Goal: Task Accomplishment & Management: Manage account settings

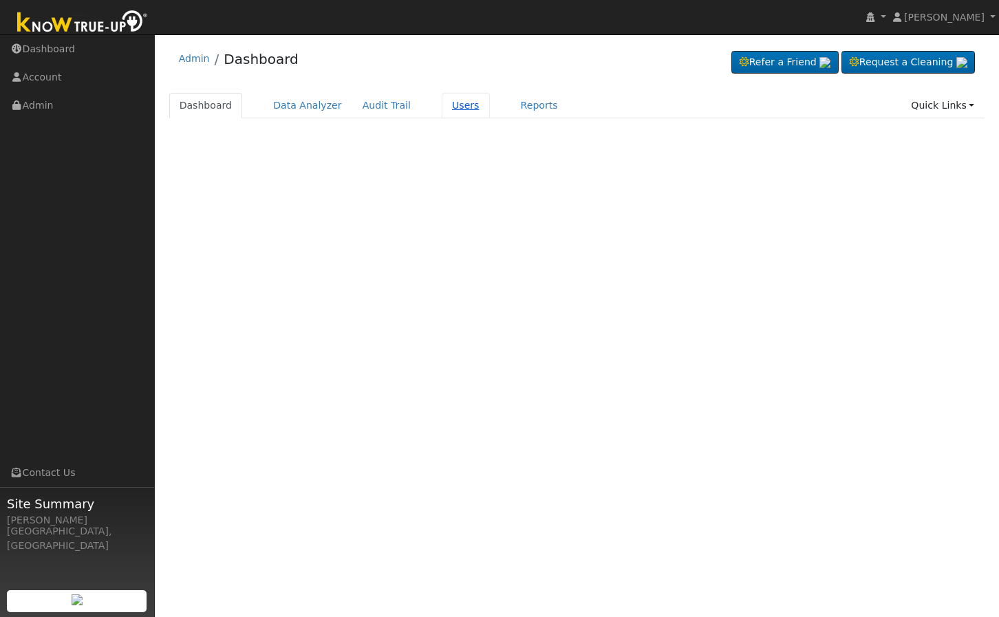
click at [455, 113] on link "Users" at bounding box center [466, 105] width 48 height 25
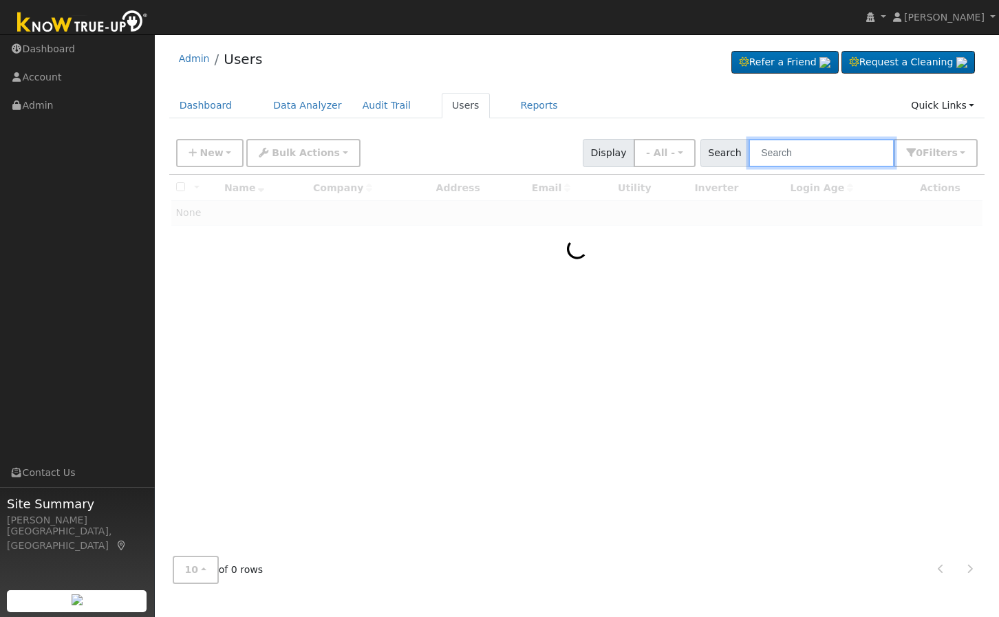
click at [787, 156] on input "text" at bounding box center [821, 153] width 146 height 28
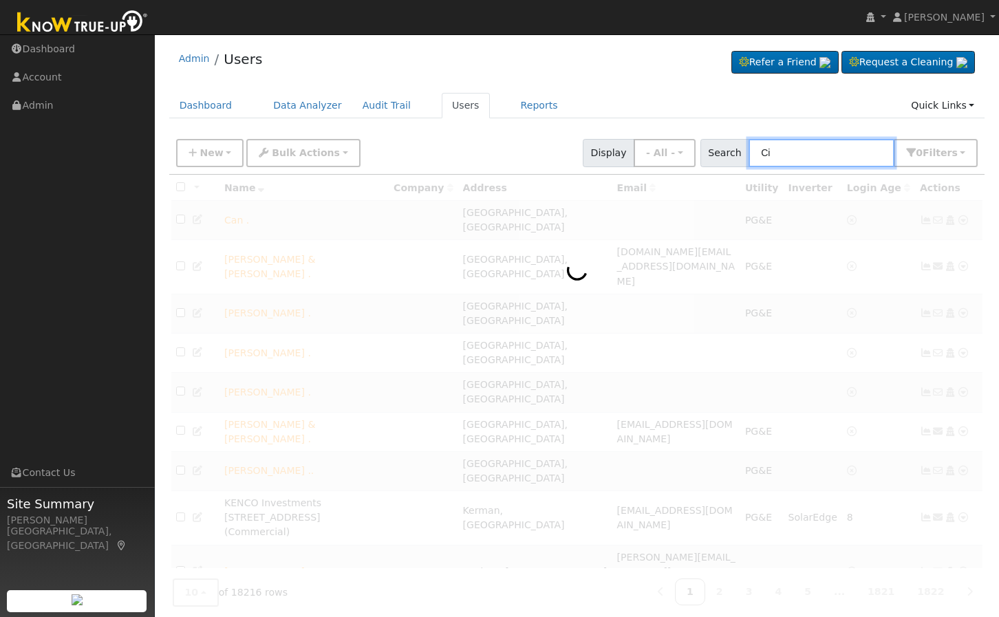
type input "C"
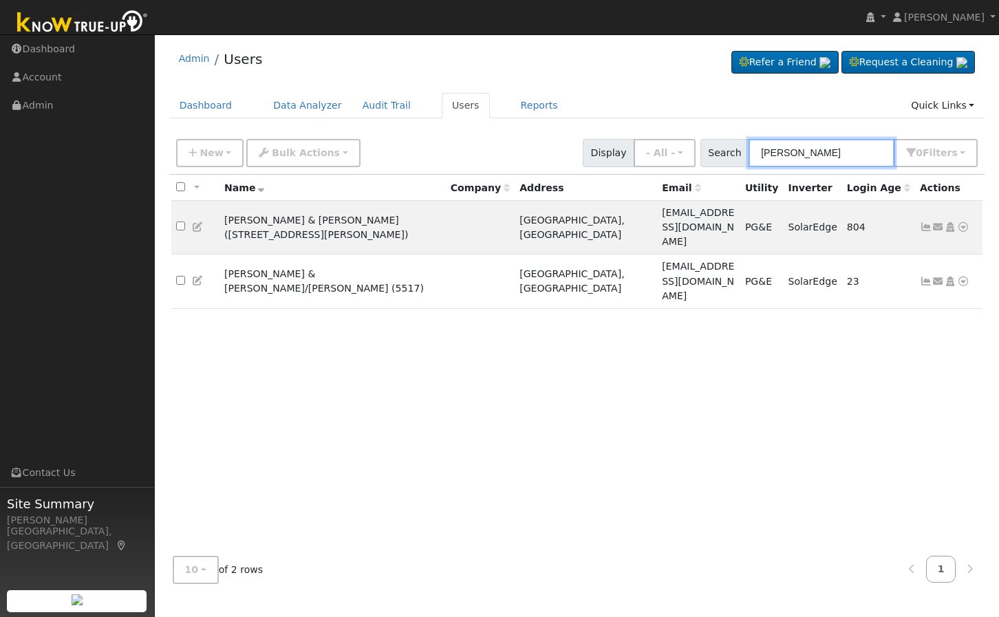
type input "Dianna Cooper"
click at [954, 222] on icon at bounding box center [950, 227] width 12 height 10
